Goal: Register for event/course

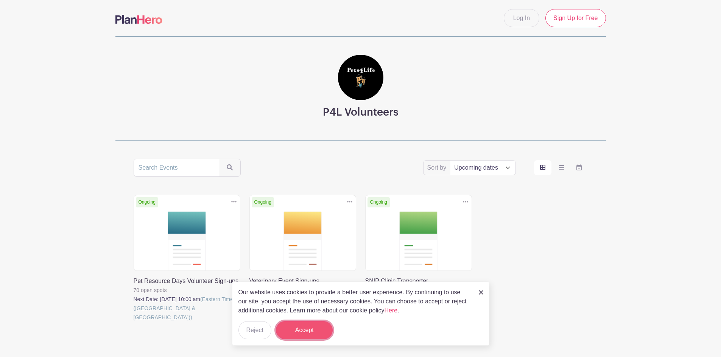
click at [308, 330] on button "Accept" at bounding box center [304, 331] width 57 height 18
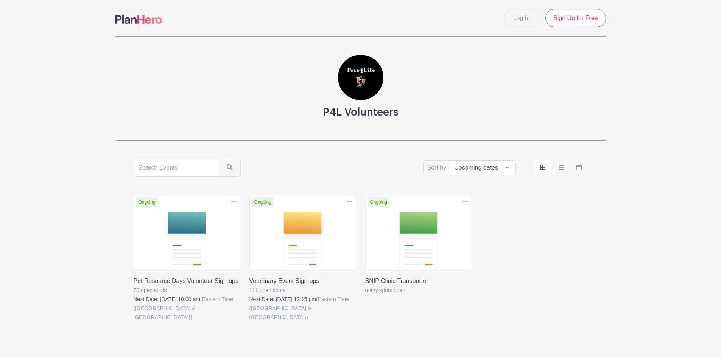
click at [134, 322] on link at bounding box center [134, 322] width 0 height 0
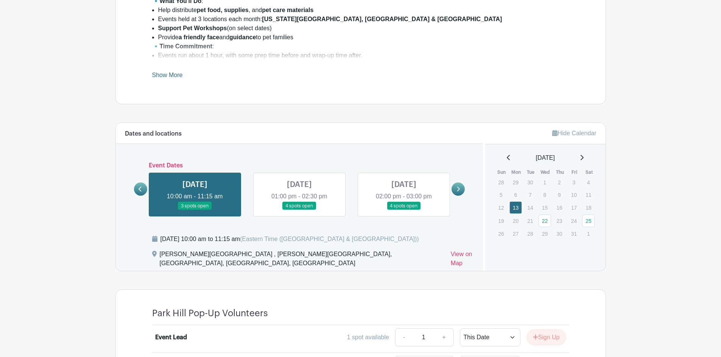
scroll to position [378, 0]
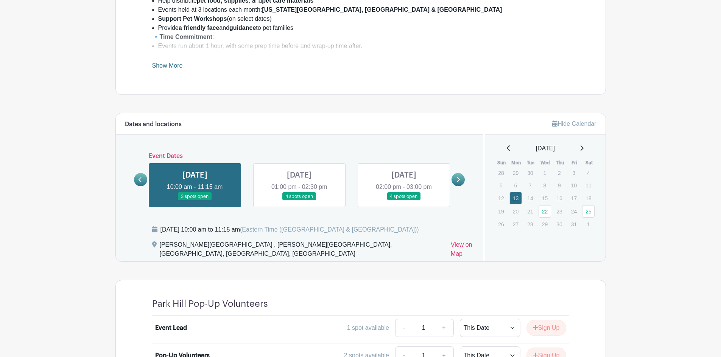
click at [299, 201] on link at bounding box center [299, 201] width 0 height 0
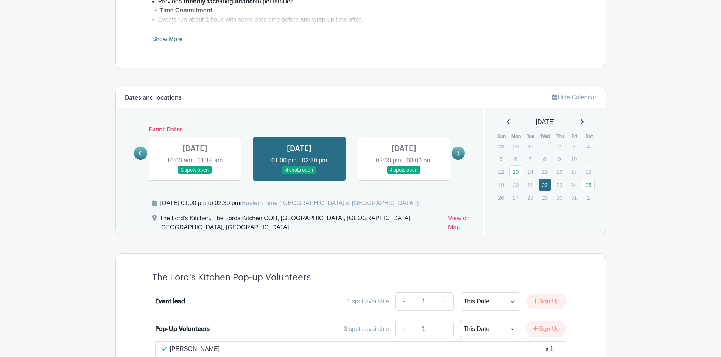
scroll to position [465, 0]
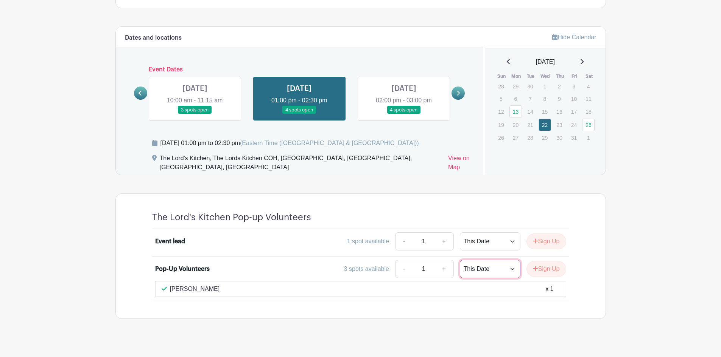
click at [503, 262] on select "This Date Select Dates" at bounding box center [490, 269] width 61 height 18
click at [260, 261] on div "3 spots available - 1 + This Date Select Dates Select Dates Sign Up" at bounding box center [412, 269] width 308 height 18
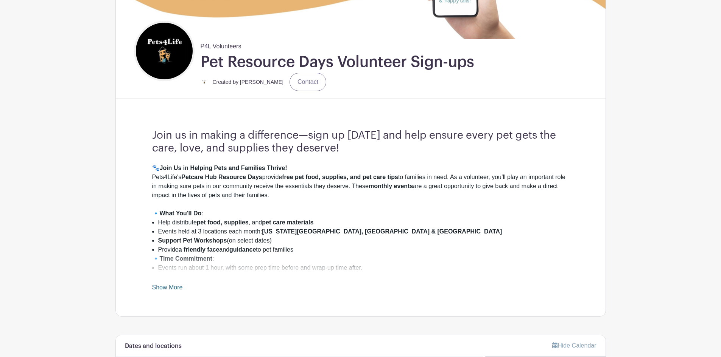
scroll to position [124, 0]
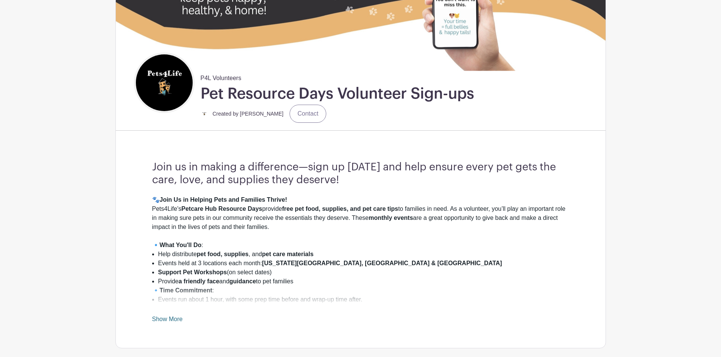
click at [172, 319] on link "Show More" at bounding box center [167, 320] width 31 height 9
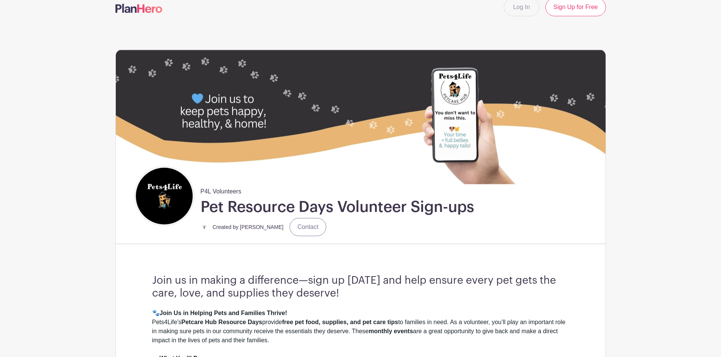
scroll to position [0, 0]
